Goal: Navigation & Orientation: Find specific page/section

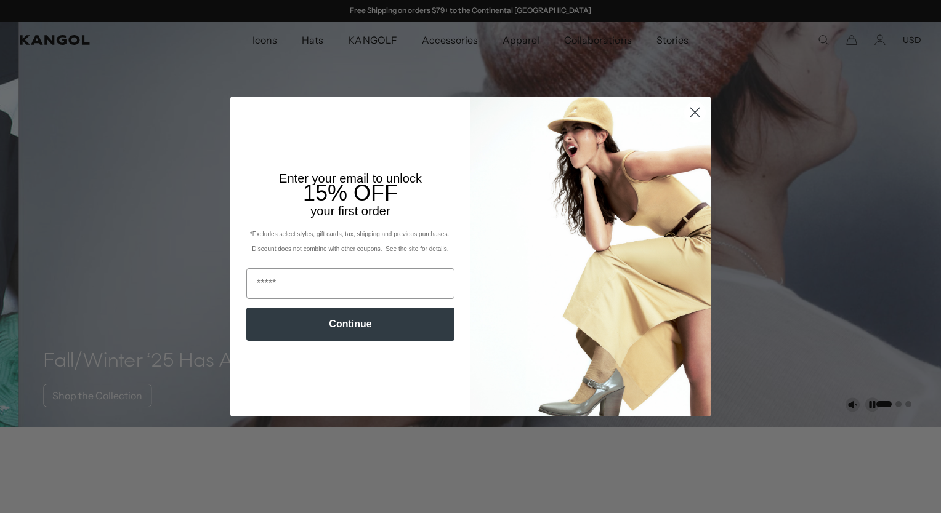
drag, startPoint x: 685, startPoint y: 112, endPoint x: 654, endPoint y: 105, distance: 30.9
click at [685, 112] on circle "Close dialog" at bounding box center [695, 112] width 20 height 20
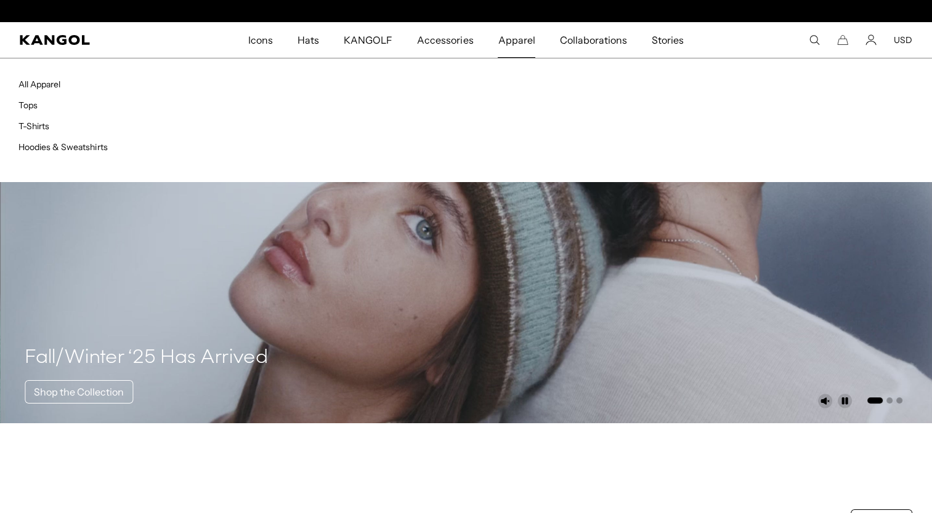
scroll to position [0, 254]
click at [28, 110] on li "Tops" at bounding box center [242, 105] width 448 height 14
click at [33, 103] on link "Tops" at bounding box center [27, 105] width 19 height 11
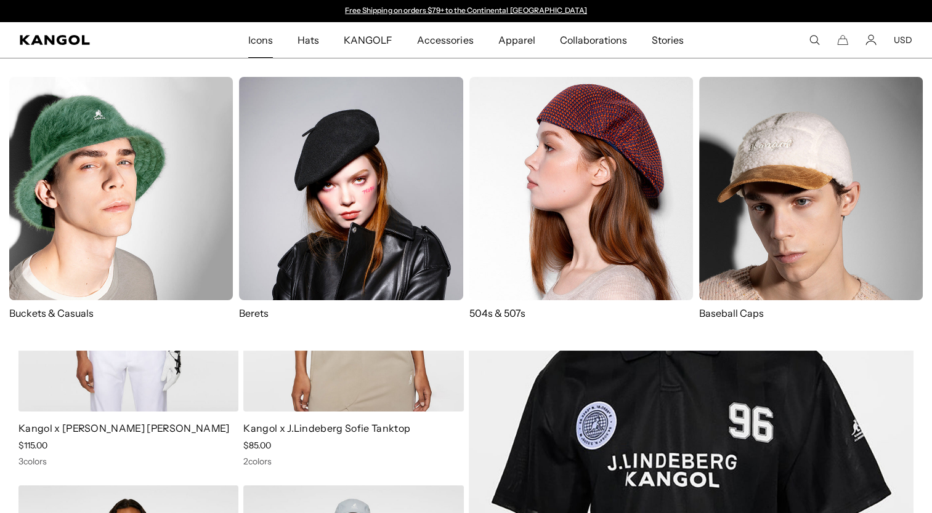
click at [155, 129] on img at bounding box center [120, 188] width 223 height 223
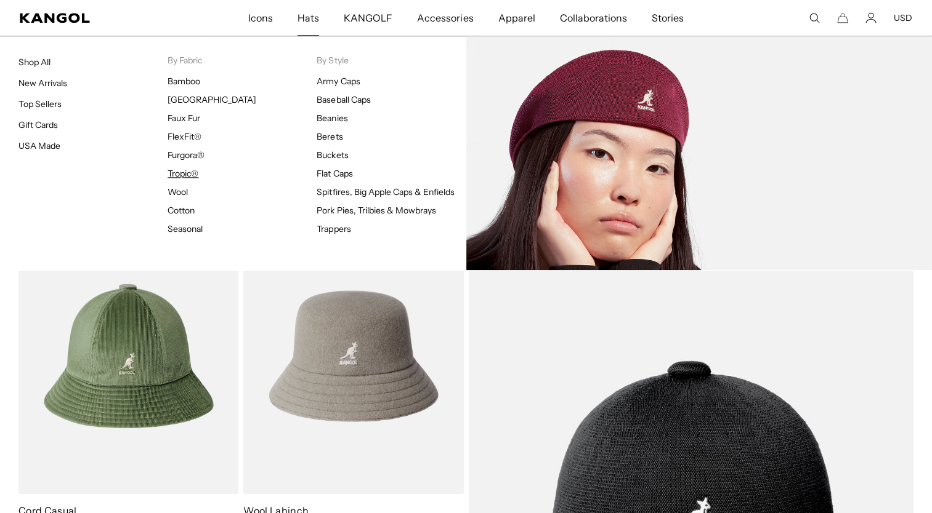
click at [184, 174] on link "Tropic®" at bounding box center [182, 173] width 31 height 11
